Goal: Information Seeking & Learning: Learn about a topic

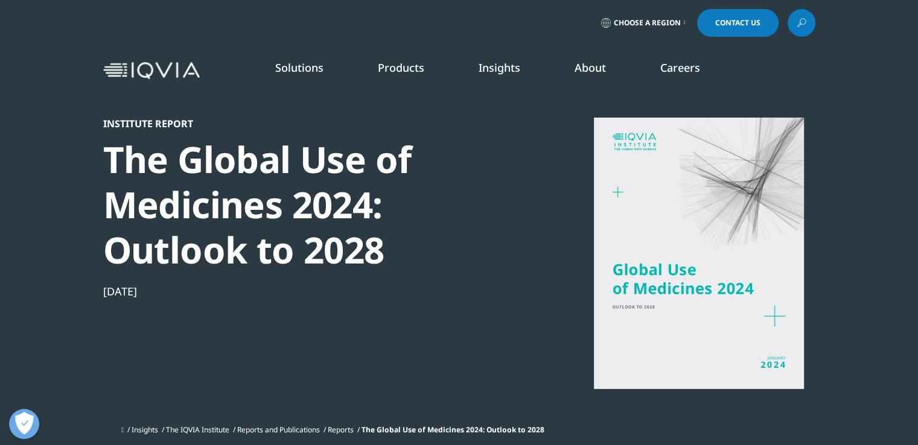
click at [49, 267] on section "Institute Report The Global Use of Medicines 2024: Outlook to 2028 [DATE] Insig…" at bounding box center [459, 225] width 918 height 451
click at [49, 218] on section "Institute Report The Global Use of Medicines 2024: Outlook to 2028 [DATE] Insig…" at bounding box center [459, 225] width 918 height 451
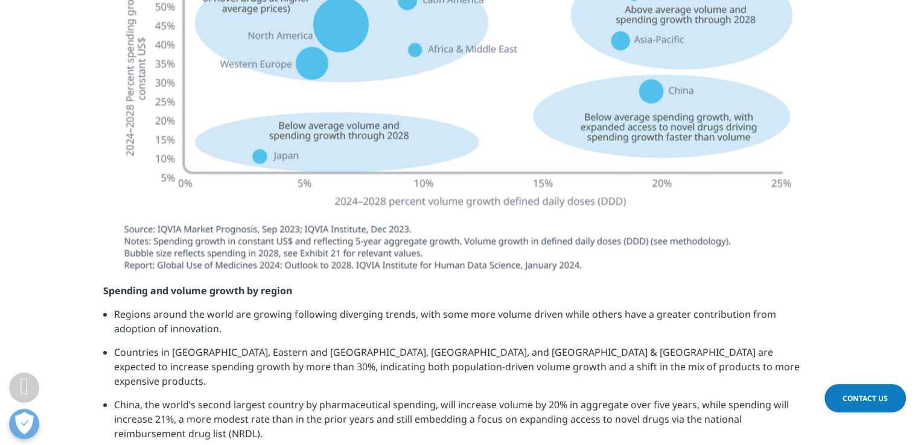
scroll to position [2897, 0]
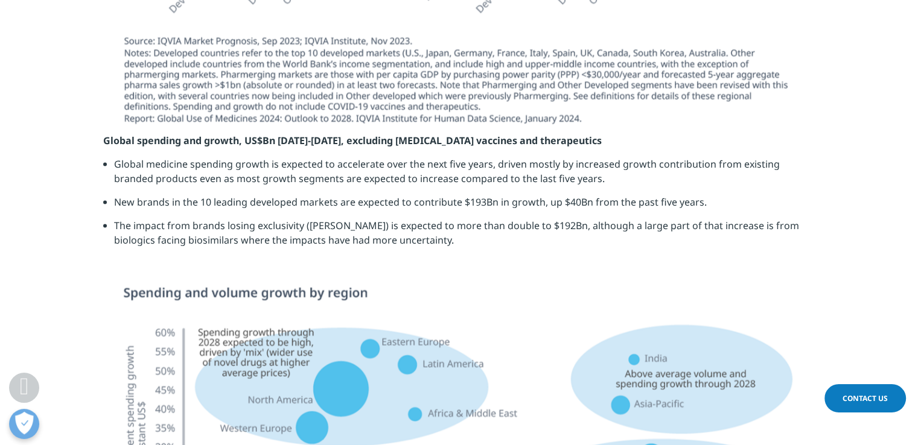
scroll to position [2474, 0]
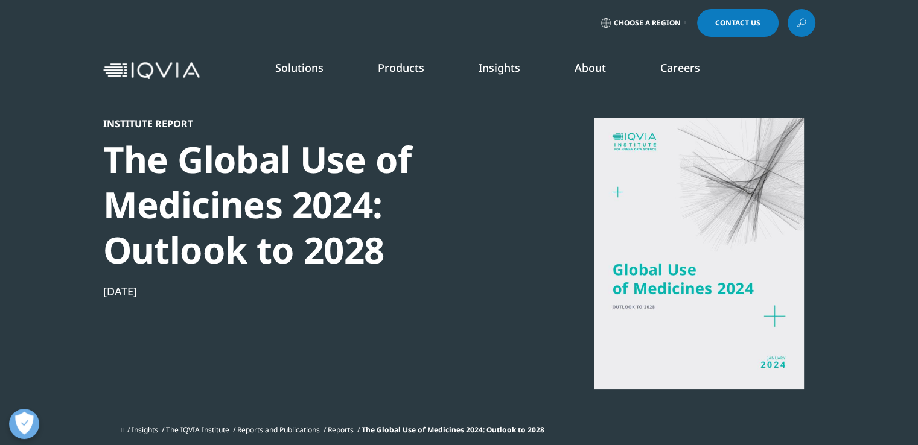
click at [27, 46] on div "Solutions quick find a capability Clear Search Loading SOLUTIONS Research & Dev…" at bounding box center [459, 70] width 918 height 57
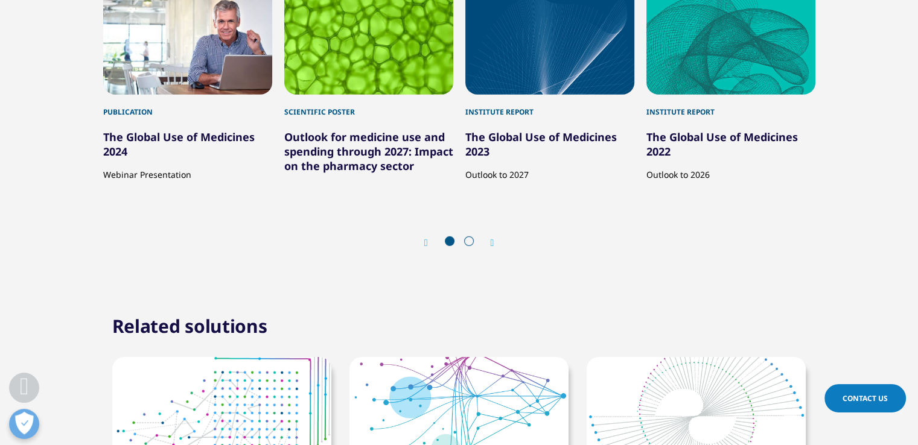
scroll to position [3597, 0]
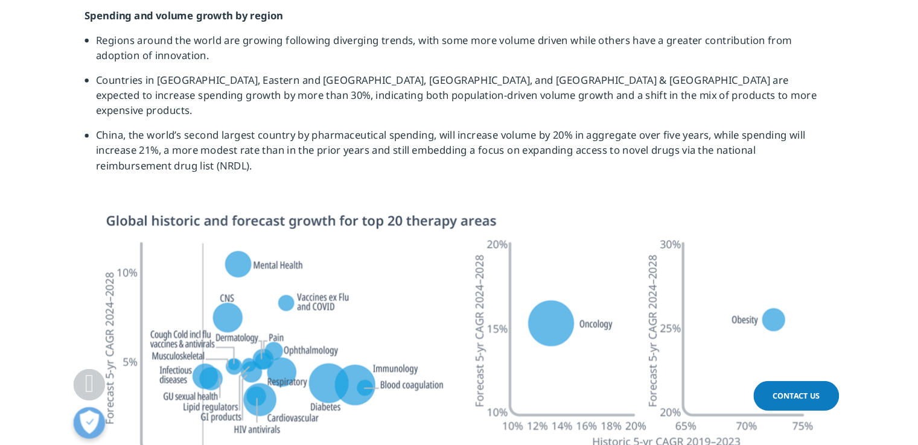
scroll to position [666, 712]
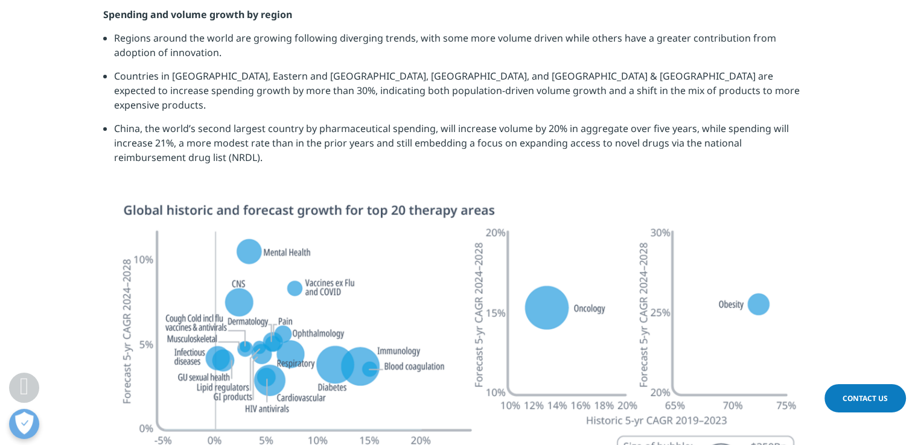
click at [40, 270] on section at bounding box center [459, 397] width 918 height 387
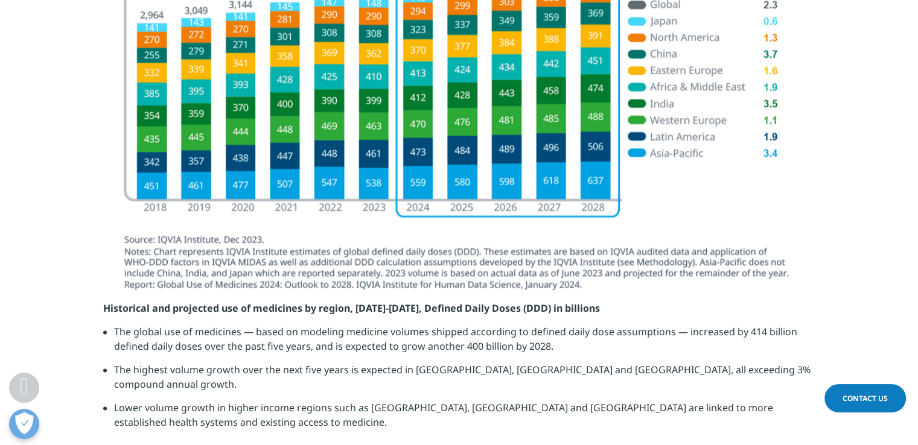
scroll to position [1617, 0]
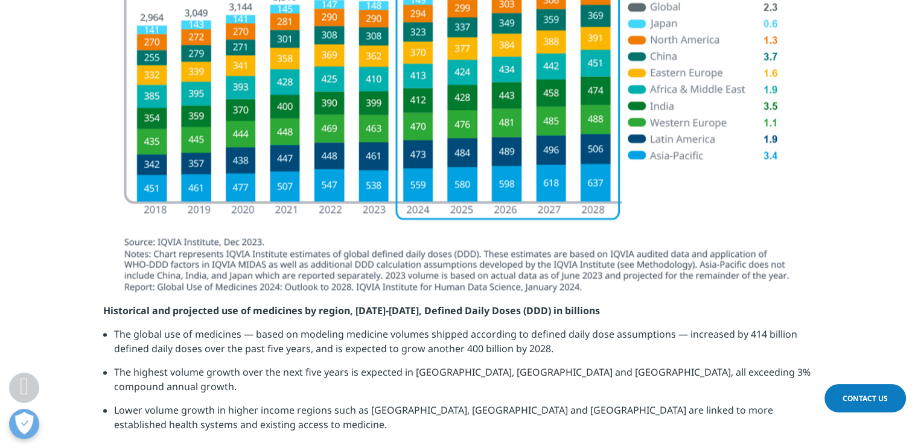
click at [27, 266] on section at bounding box center [459, 111] width 918 height 384
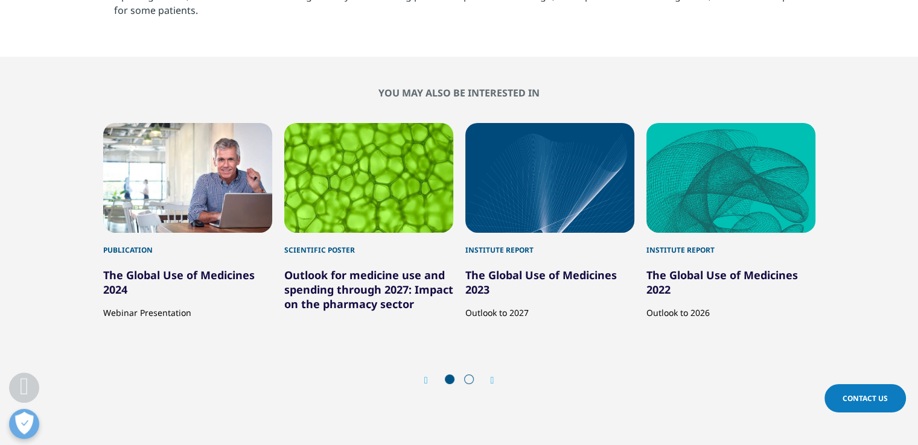
scroll to position [4272, 0]
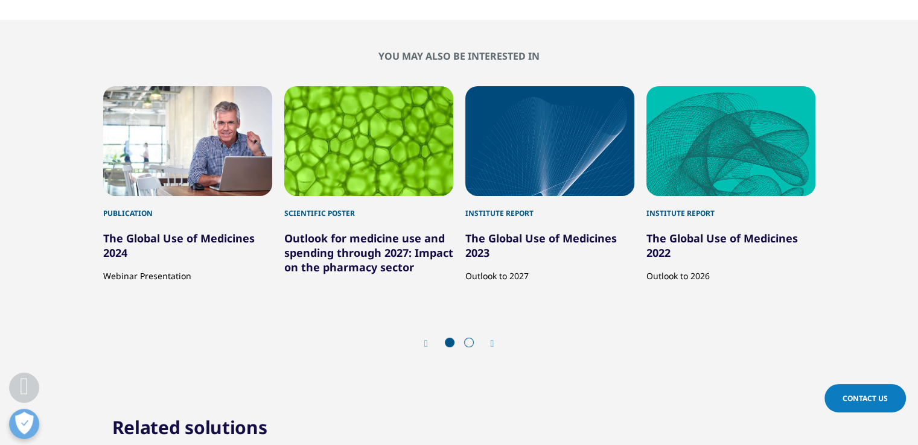
click at [13, 259] on section "YOU MAY ALSO BE INTERESTED IN Publication The Global Use of Medicines 2024 Webi…" at bounding box center [459, 206] width 918 height 372
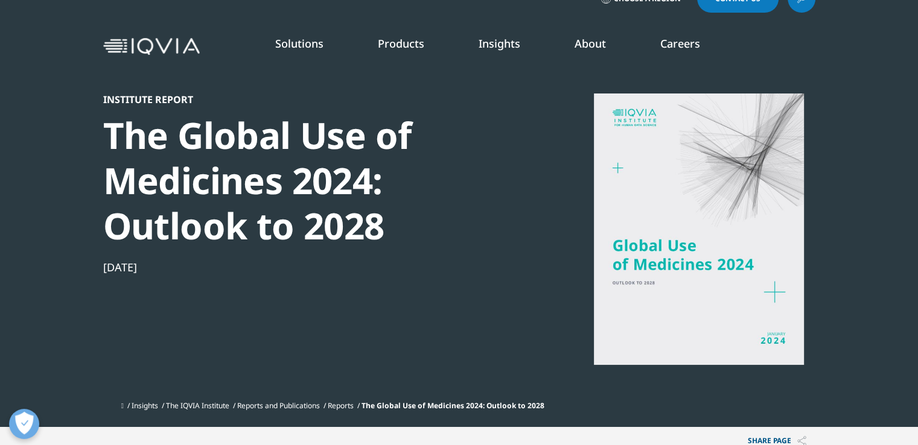
scroll to position [0, 0]
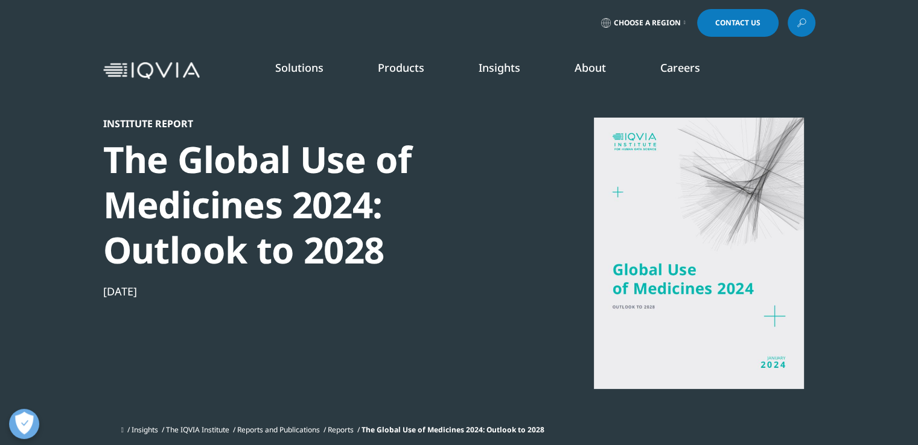
click at [63, 240] on section "Institute Report The Global Use of Medicines 2024: Outlook to 2028 [DATE] Insig…" at bounding box center [459, 225] width 918 height 451
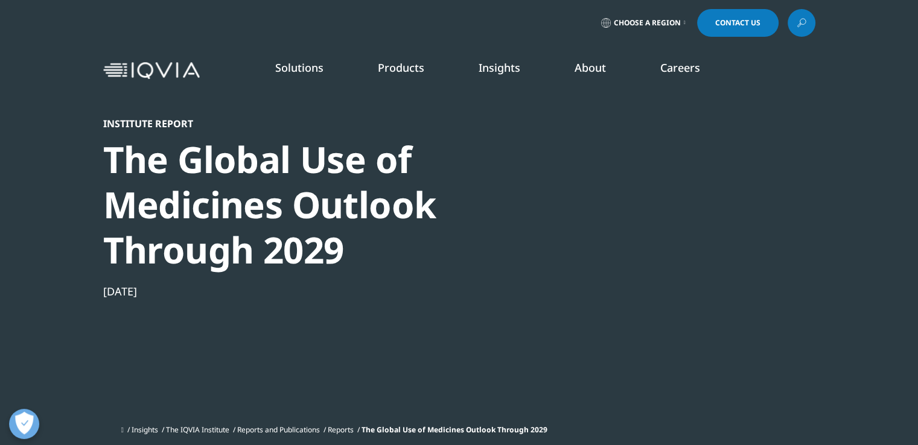
click at [7, 249] on section "Institute Report The Global Use of Medicines Outlook Through 2029 Jun 26, 2025 …" at bounding box center [459, 225] width 918 height 451
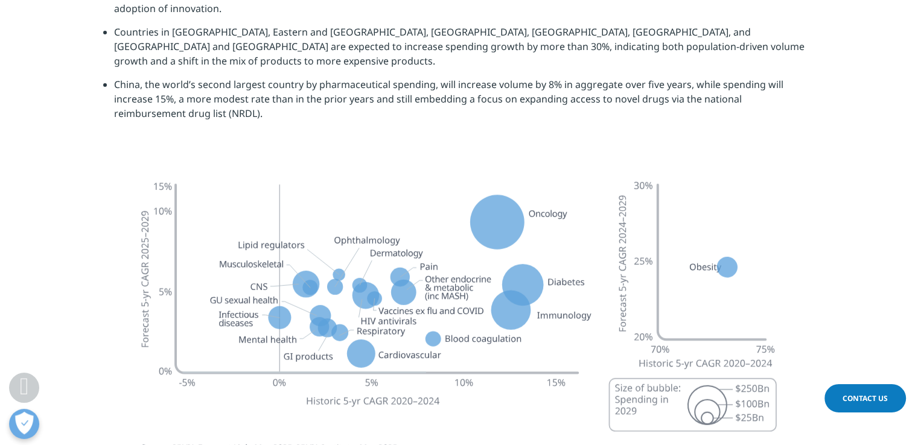
scroll to position [3428, 0]
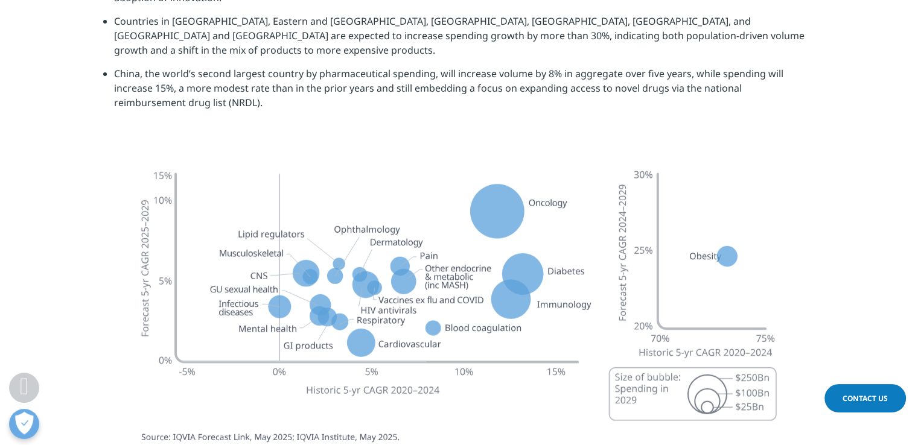
click at [97, 258] on section at bounding box center [459, 339] width 918 height 381
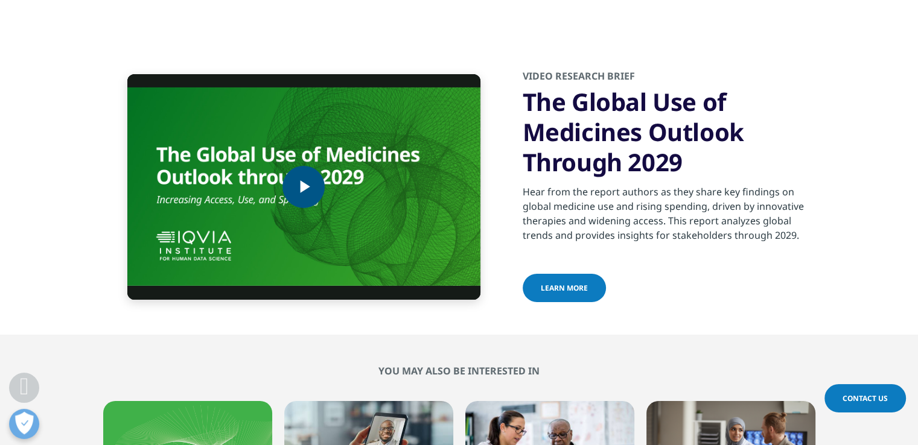
scroll to position [4103, 0]
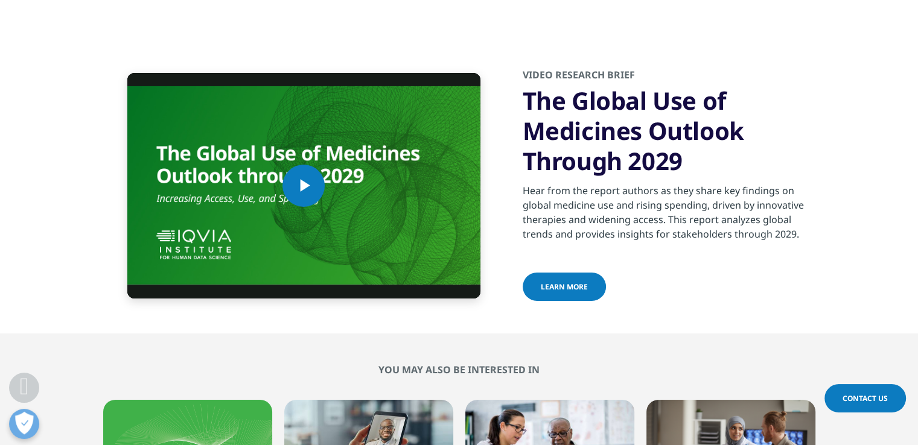
click at [573, 282] on span "learn more" at bounding box center [564, 287] width 47 height 10
click at [53, 220] on section "Video Player is loading. Play Video Play Skip Backward Skip Forward Mute Curren…" at bounding box center [459, 186] width 918 height 296
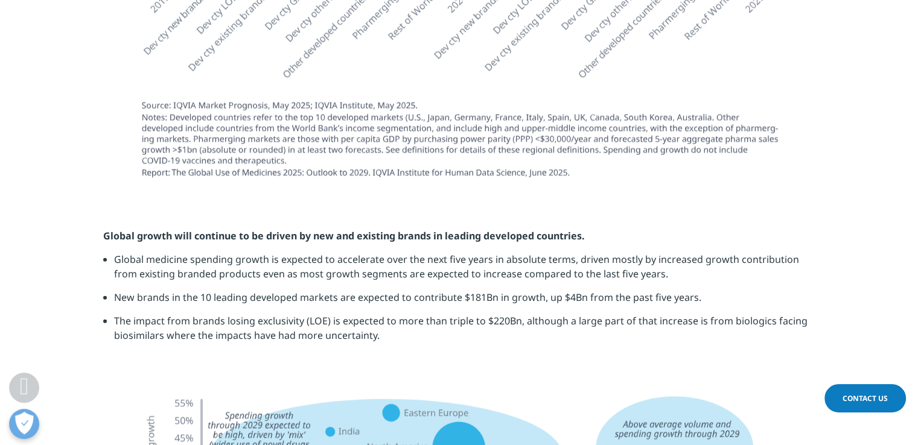
scroll to position [2607, 0]
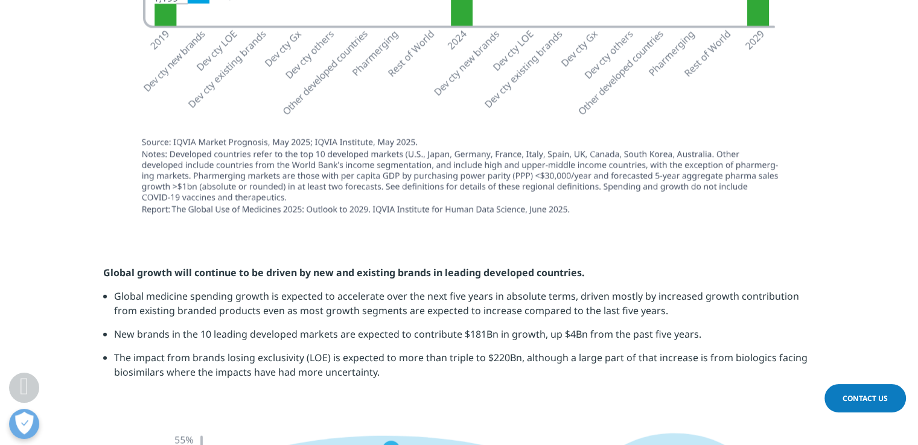
click at [31, 235] on section "Global growth will continue to be driven by new and existing brands in leading …" at bounding box center [459, 326] width 918 height 183
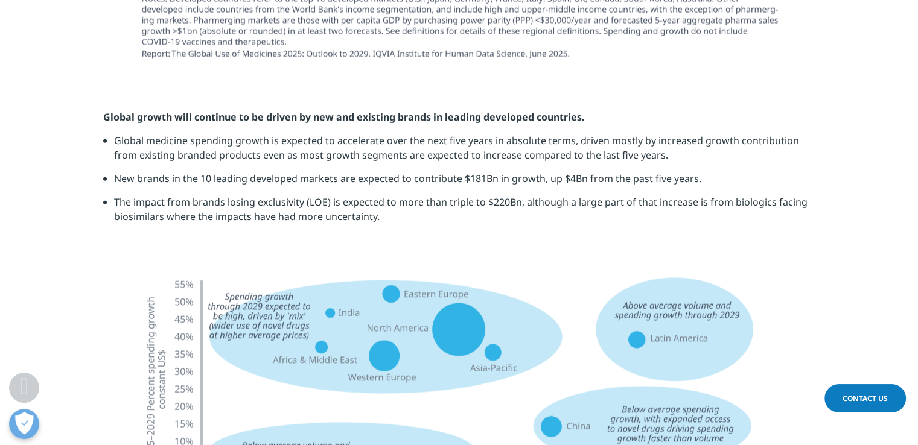
scroll to position [2800, 0]
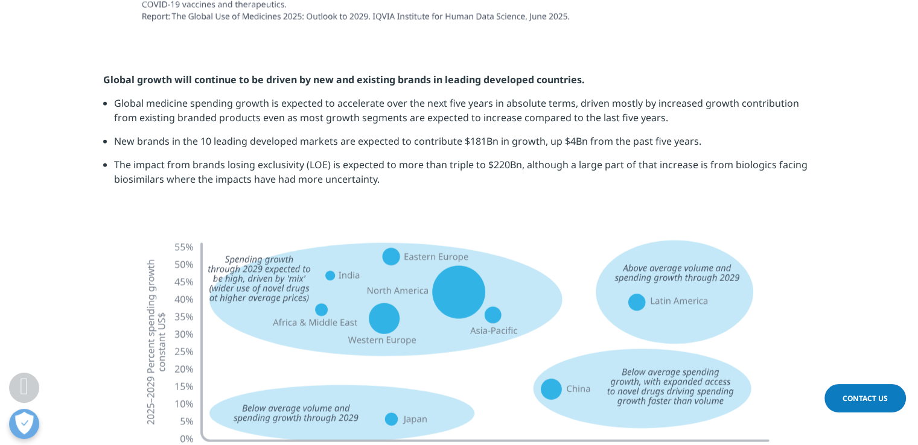
click at [95, 183] on section "Global growth will continue to be driven by new and existing brands in leading …" at bounding box center [459, 133] width 918 height 183
click at [59, 235] on section at bounding box center [459, 387] width 918 height 323
click at [31, 263] on section at bounding box center [459, 387] width 918 height 323
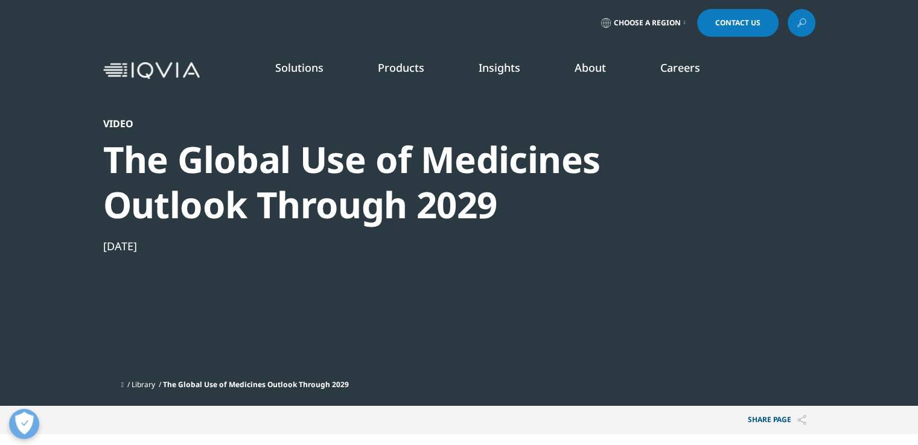
click at [33, 40] on div "Choose a Region Contact Us" at bounding box center [459, 23] width 918 height 46
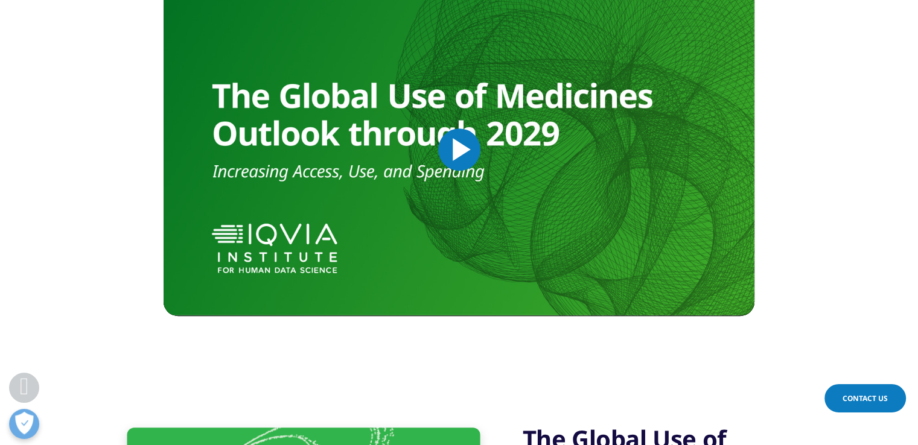
scroll to position [531, 0]
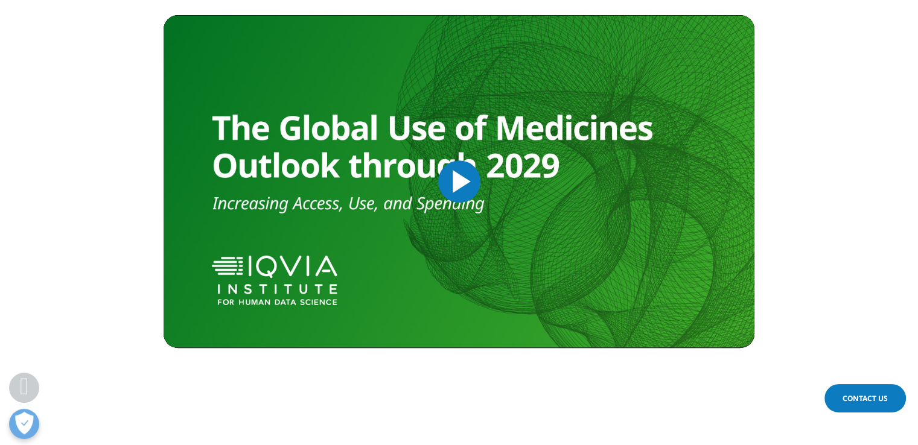
click at [459, 182] on span "Video Player" at bounding box center [459, 182] width 0 height 0
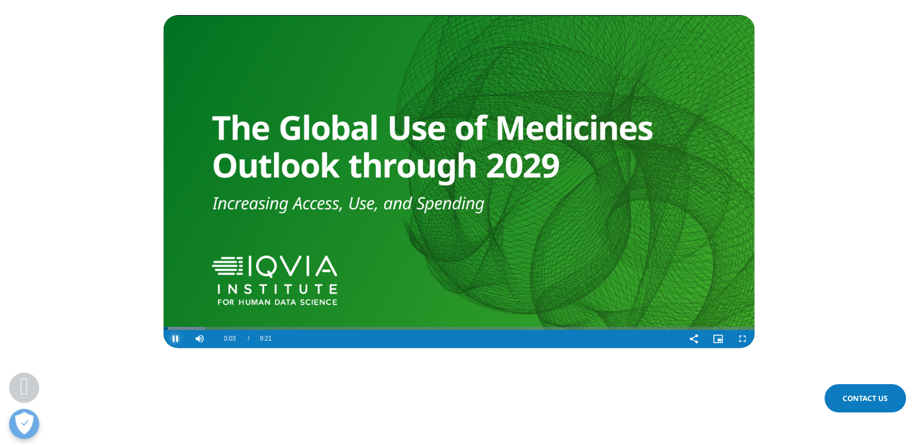
click at [180, 339] on span "Video Player" at bounding box center [176, 339] width 24 height 0
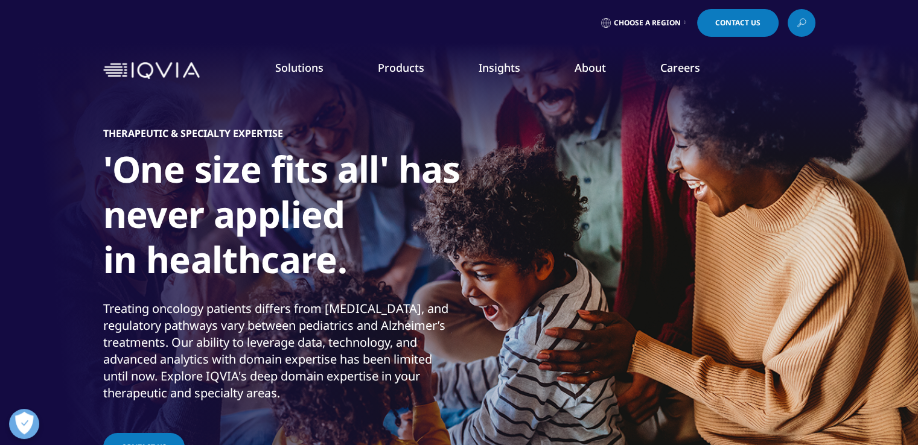
click at [62, 60] on div "Solutions quick find a capability Clear Search Loading SOLUTIONS Research & Dev…" at bounding box center [459, 70] width 918 height 57
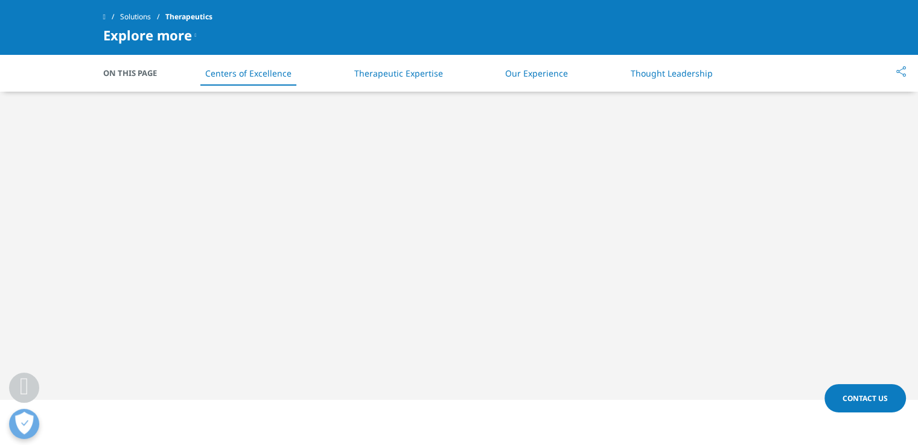
scroll to position [524, 0]
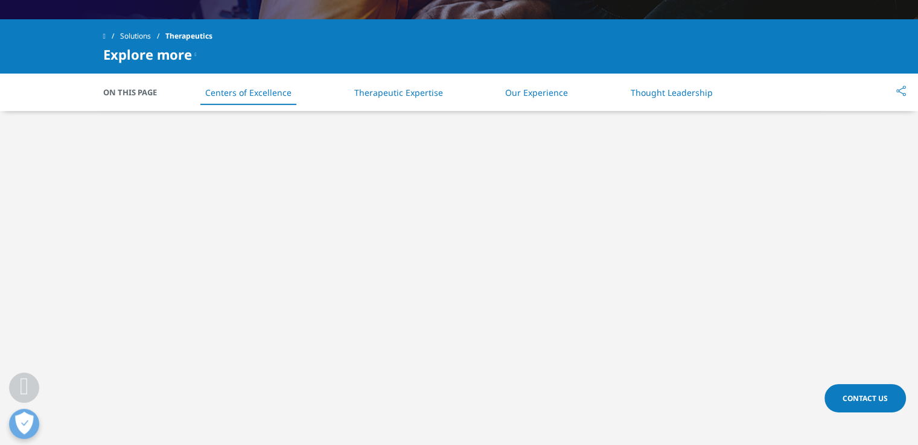
click at [46, 243] on div at bounding box center [459, 313] width 918 height 405
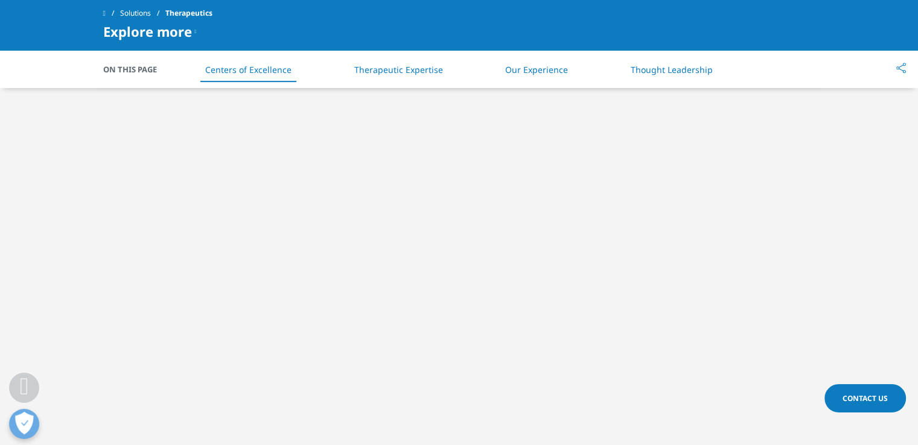
scroll to position [548, 0]
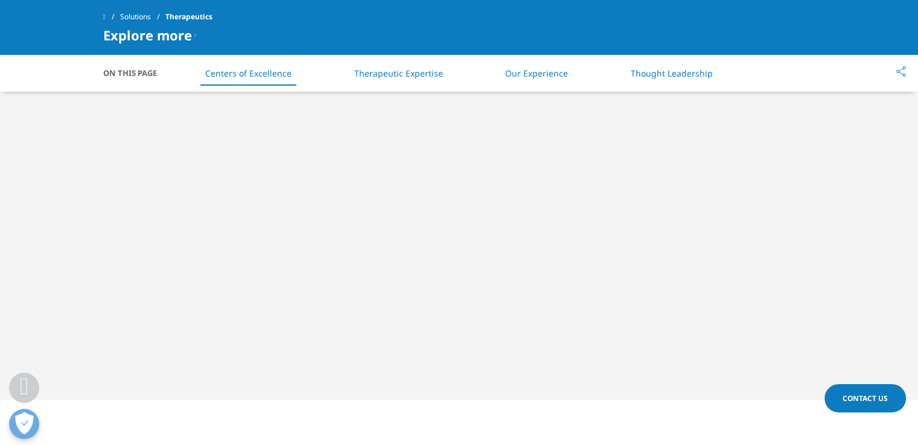
click at [73, 267] on div at bounding box center [459, 197] width 918 height 405
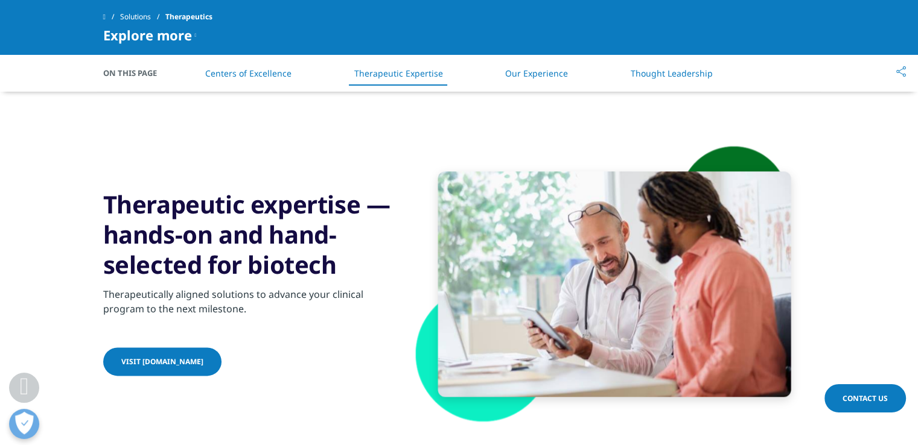
scroll to position [1465, 0]
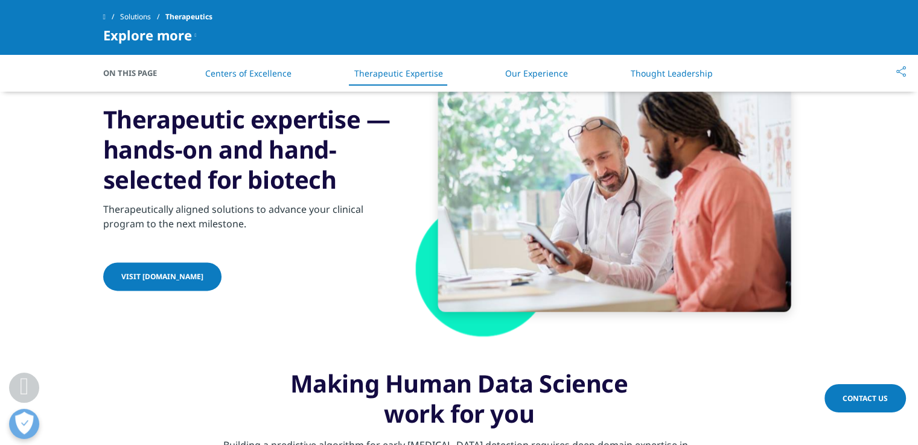
click at [41, 214] on section "Therapeutic expertise — hands-on and hand-selected for biotech Therapeutically …" at bounding box center [459, 184] width 918 height 310
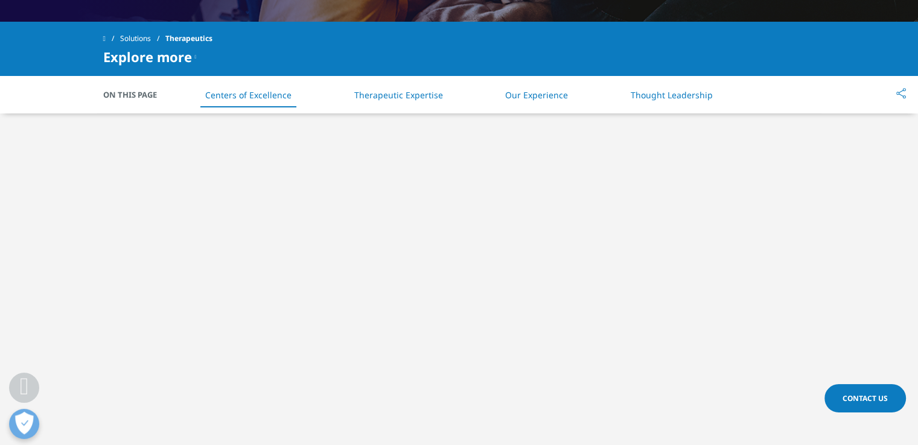
scroll to position [524, 0]
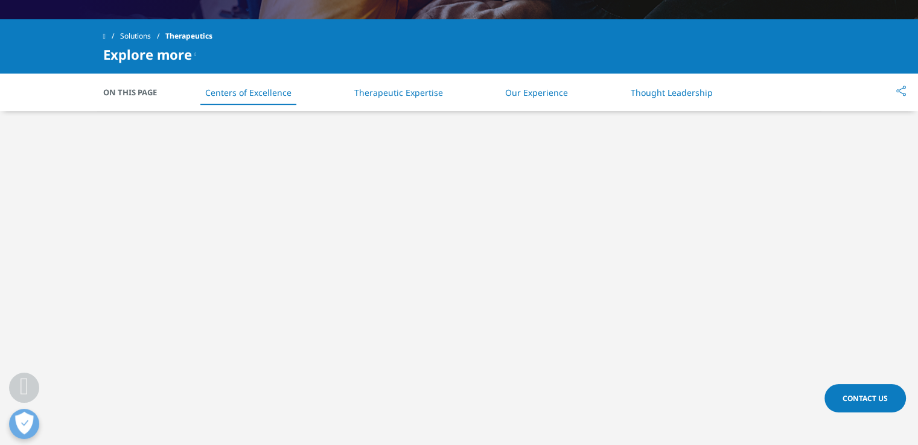
click at [52, 224] on div at bounding box center [459, 313] width 918 height 405
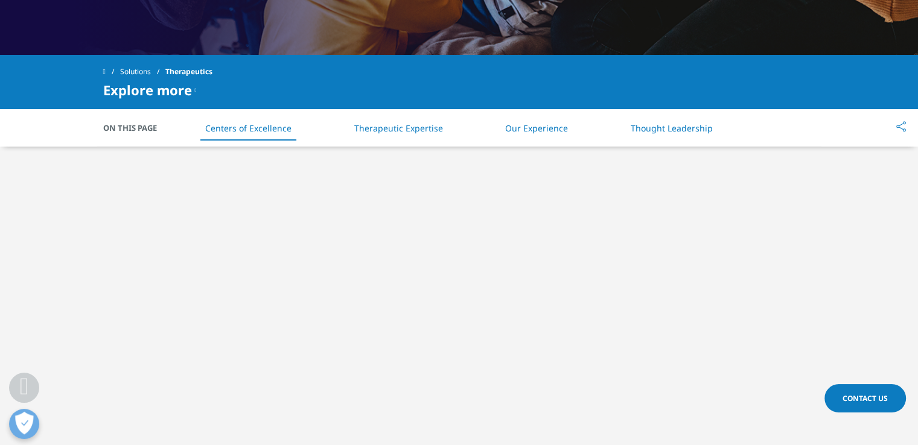
scroll to position [476, 0]
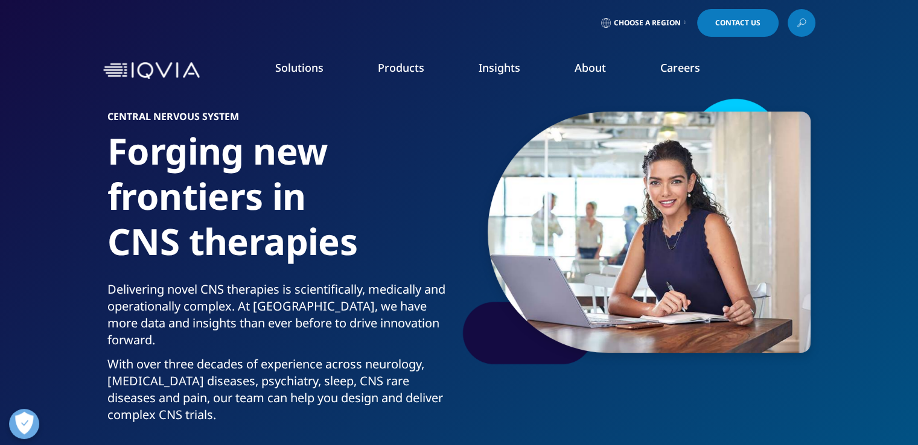
click at [53, 349] on section "Central Nervous System Forging new frontiers in CNS therapies Delivering novel …" at bounding box center [459, 257] width 918 height 514
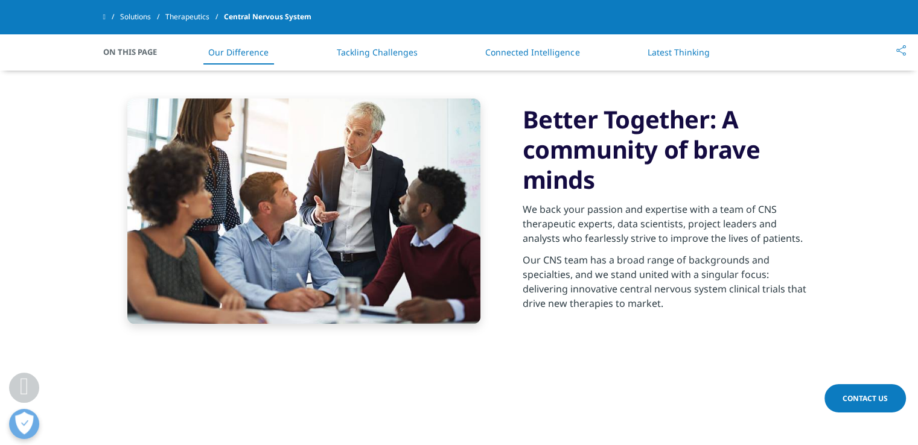
scroll to position [821, 0]
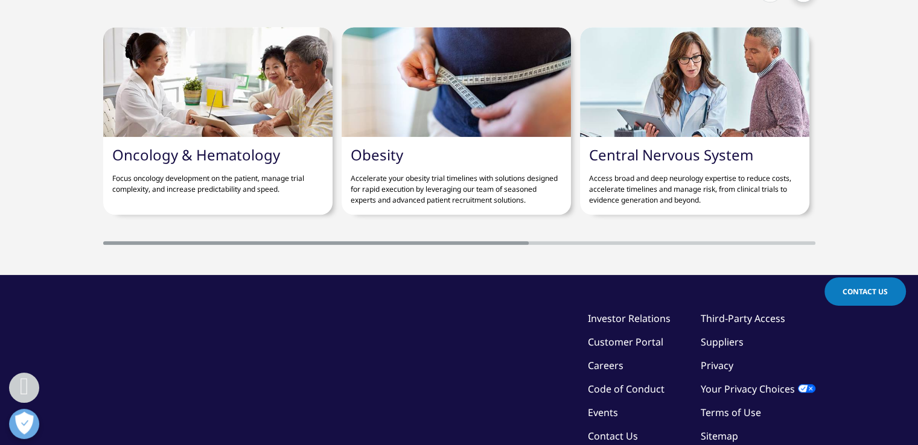
scroll to position [1086, 0]
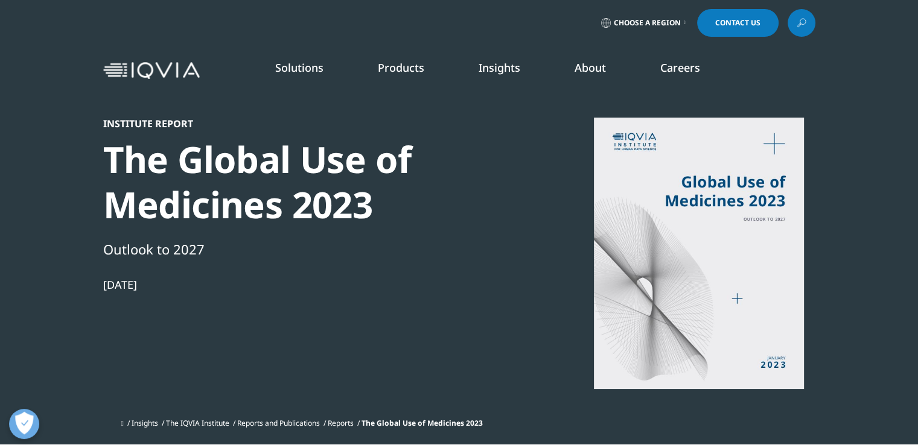
scroll to position [754, 712]
click at [63, 351] on section "Institute Report The Global Use of Medicines 2023 Outlook to 2027 Jan 18, 2023 …" at bounding box center [459, 222] width 918 height 445
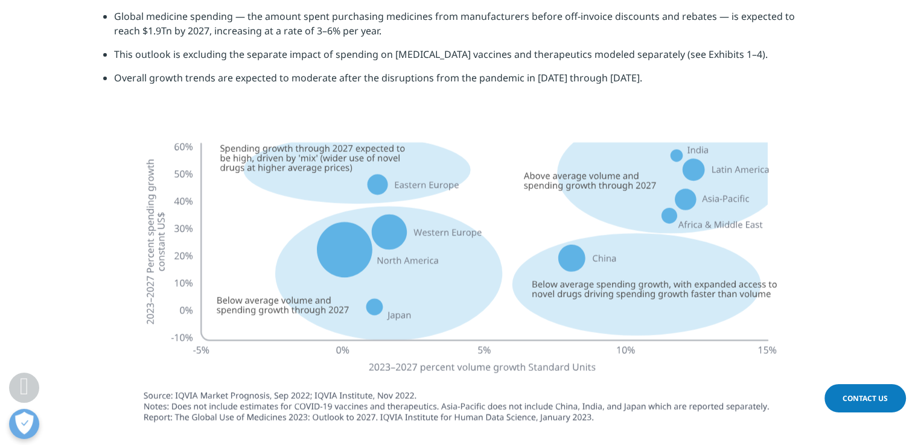
scroll to position [2945, 0]
click at [97, 244] on section at bounding box center [459, 281] width 918 height 311
click at [122, 266] on img at bounding box center [459, 280] width 676 height 309
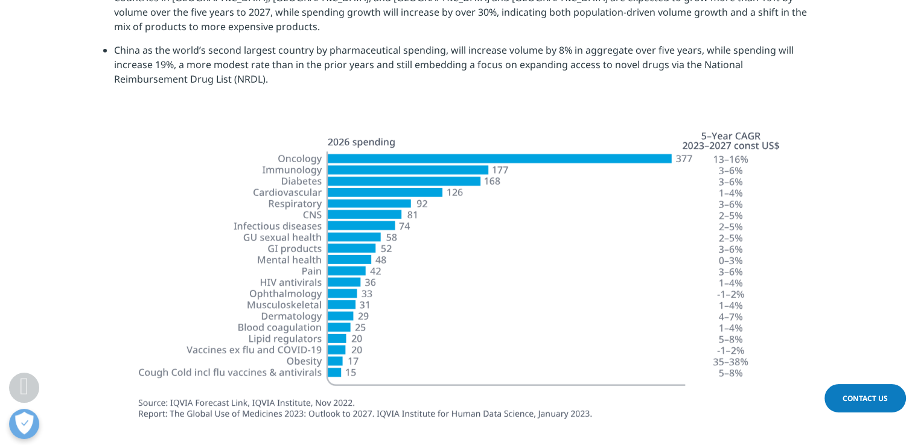
scroll to position [3476, 0]
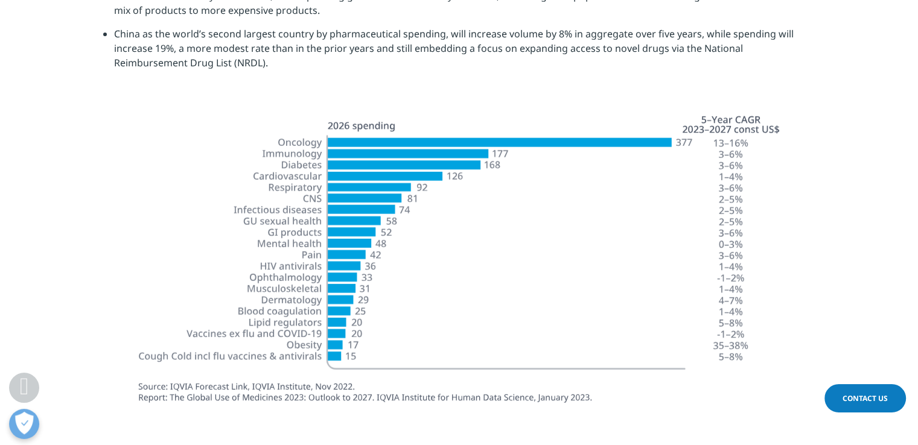
click at [70, 222] on section at bounding box center [459, 262] width 918 height 307
click at [161, 206] on img at bounding box center [459, 261] width 676 height 305
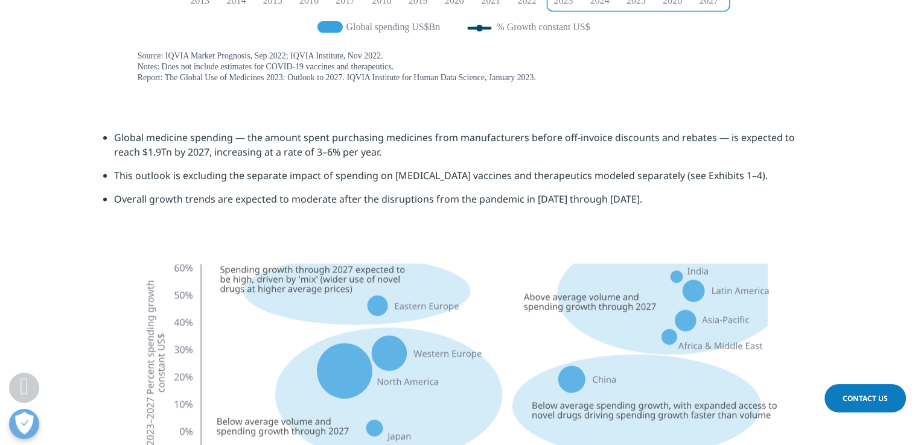
scroll to position [2824, 0]
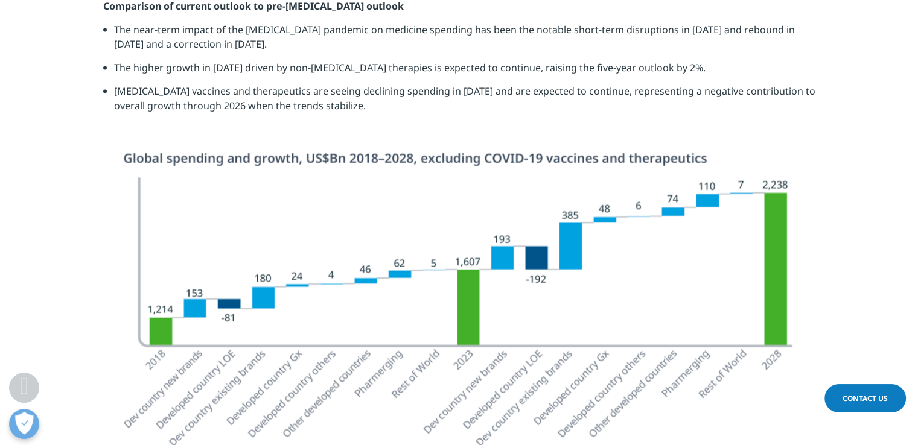
click at [60, 238] on section at bounding box center [459, 359] width 918 height 414
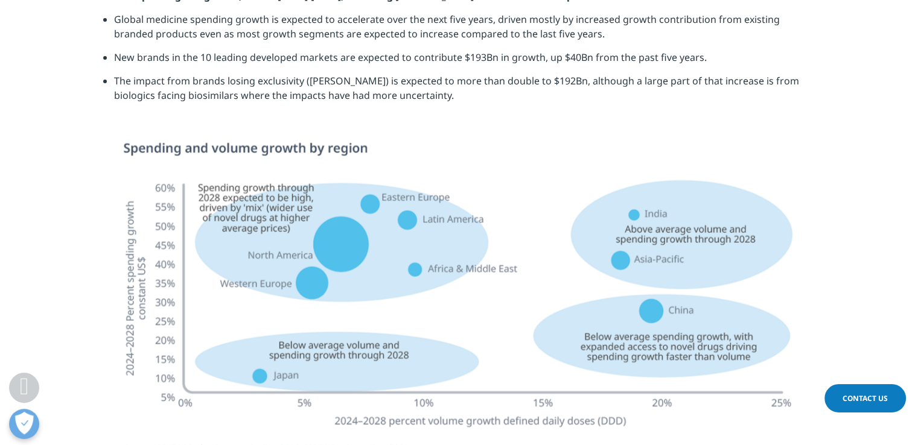
scroll to position [3053, 0]
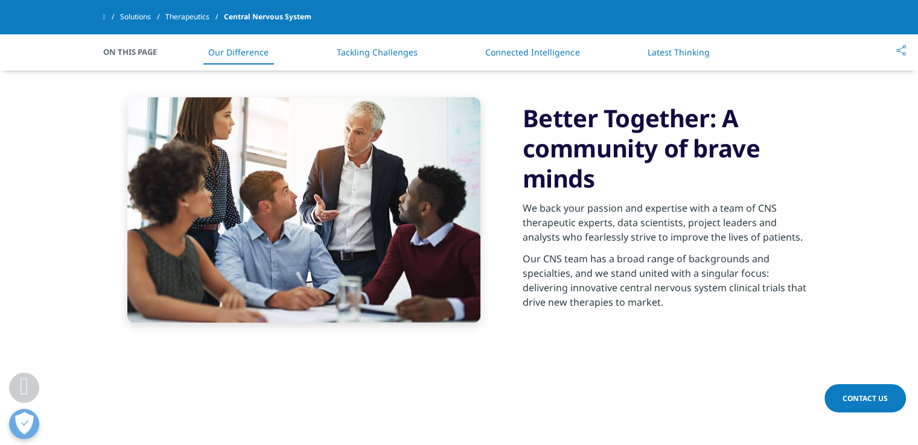
click at [52, 275] on section "Better Together: A community of brave minds We back your passion and expertise …" at bounding box center [459, 210] width 918 height 286
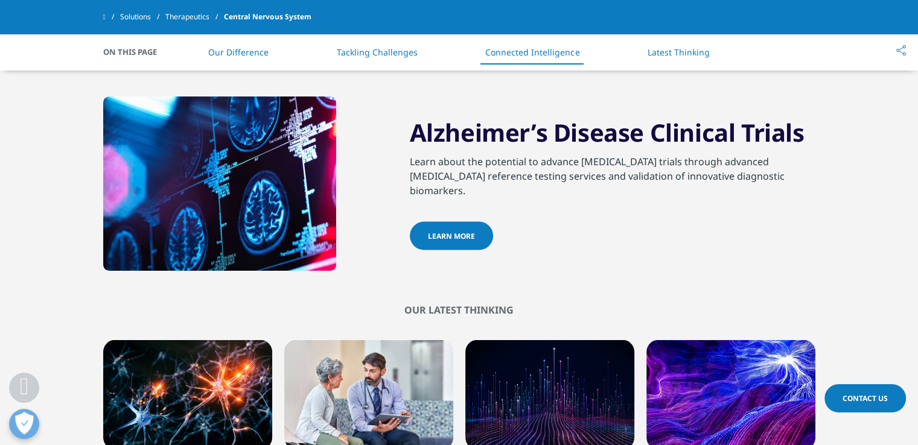
scroll to position [2172, 0]
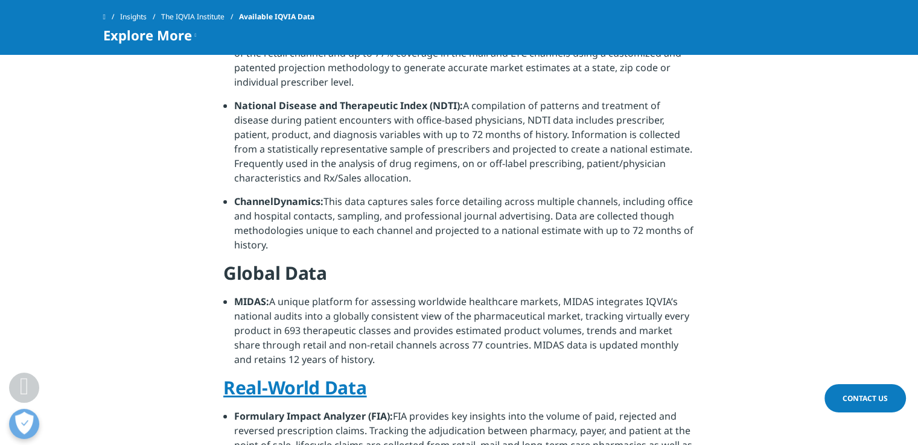
scroll to position [606, 0]
